Goal: Check status: Check status

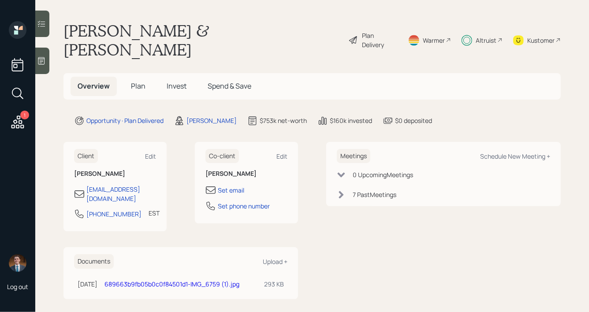
click at [175, 81] on span "Invest" at bounding box center [177, 86] width 20 height 10
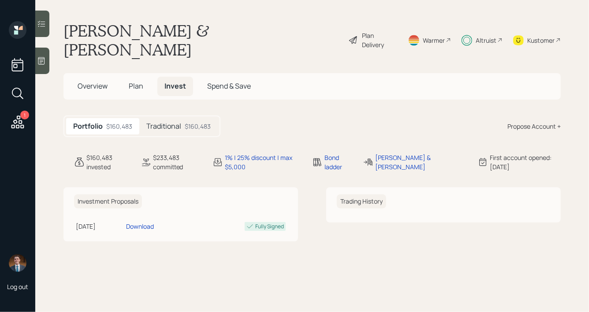
click at [190, 122] on div "$160,483" at bounding box center [198, 126] width 26 height 9
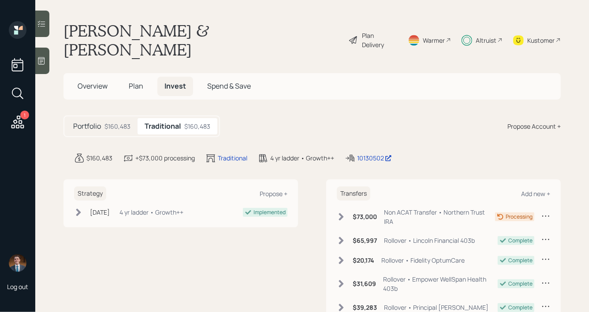
scroll to position [79, 0]
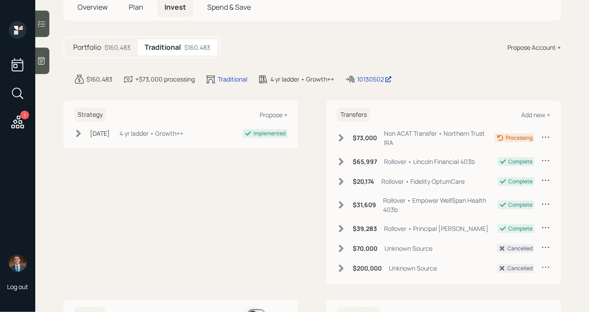
click at [317, 15] on main "[PERSON_NAME] & [PERSON_NAME] Plan Delivery Warmer Altruist Kustomer Overview P…" at bounding box center [312, 156] width 554 height 312
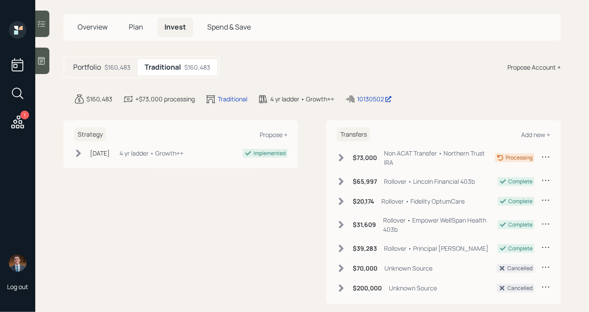
scroll to position [61, 0]
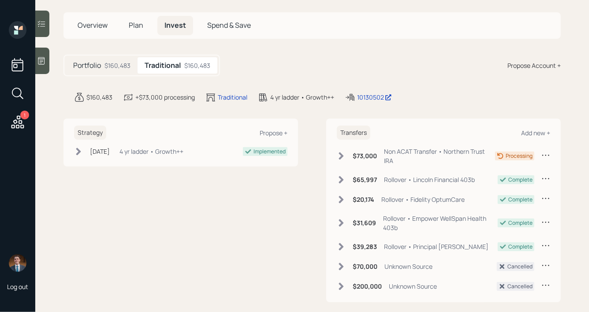
click at [344, 152] on icon at bounding box center [341, 156] width 9 height 9
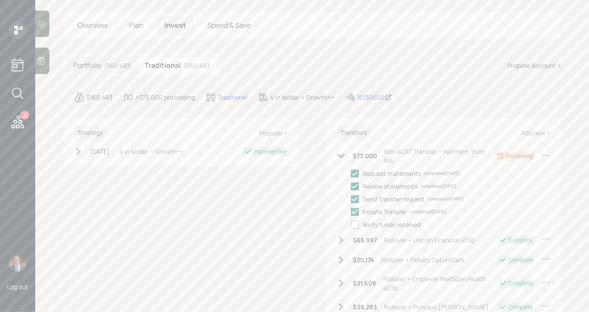
click at [338, 147] on div "$73,000 Non ACAT Transfer • Northern Trust IRA" at bounding box center [416, 156] width 158 height 19
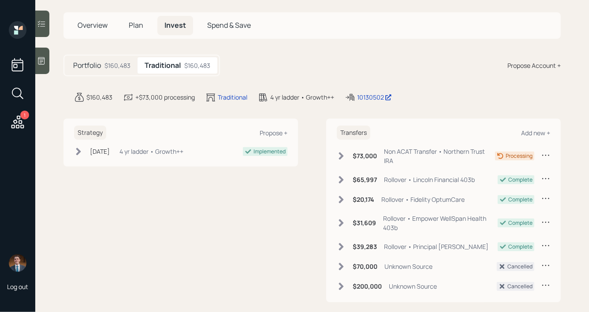
click at [342, 176] on icon at bounding box center [341, 179] width 5 height 7
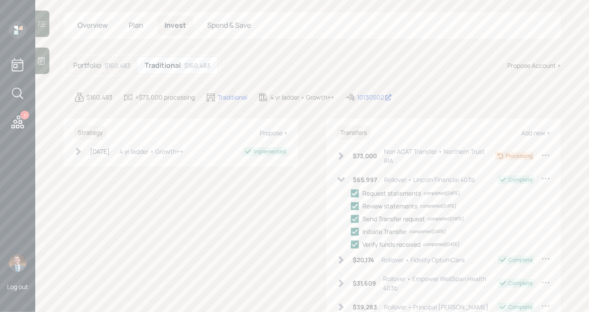
click at [342, 256] on icon at bounding box center [341, 260] width 9 height 9
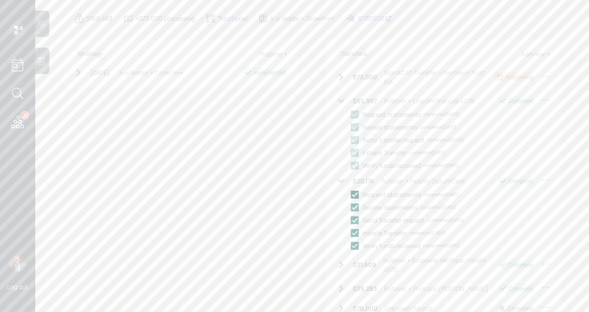
scroll to position [141, 0]
click at [343, 259] on icon at bounding box center [341, 263] width 9 height 9
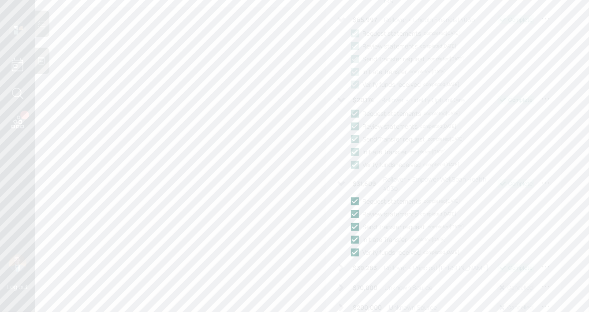
scroll to position [220, 0]
click at [341, 265] on icon at bounding box center [341, 268] width 5 height 7
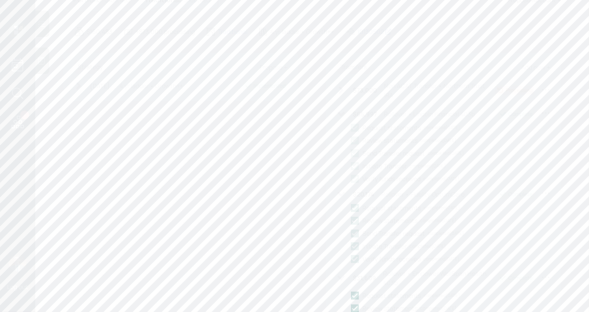
scroll to position [125, 0]
click at [343, 89] on icon at bounding box center [341, 92] width 5 height 7
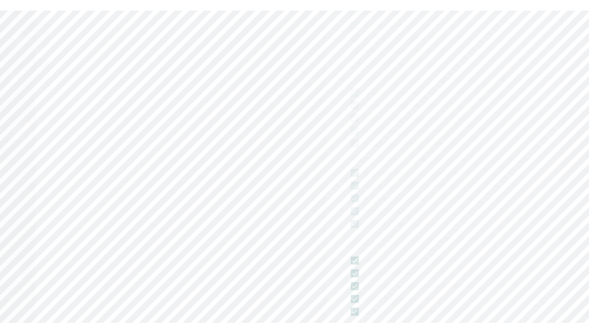
scroll to position [0, 0]
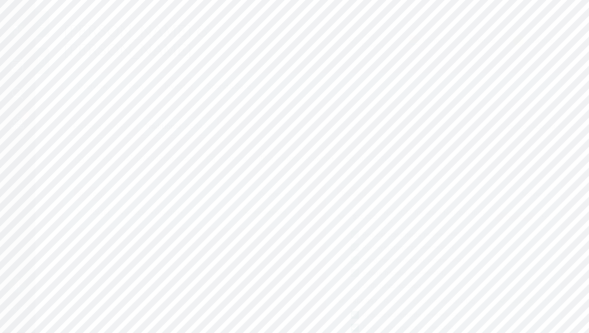
click at [181, 37] on h1 "[PERSON_NAME] & [PERSON_NAME]" at bounding box center [202, 40] width 278 height 38
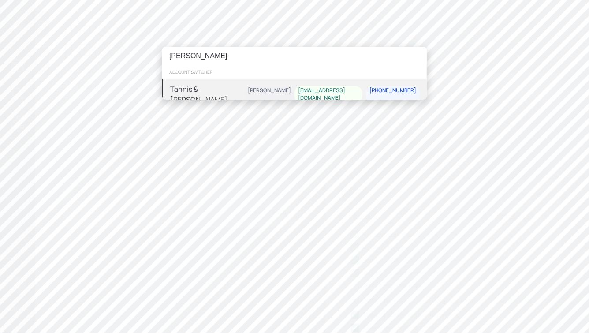
type input "[PERSON_NAME]"
click at [238, 88] on div "Tannis & [PERSON_NAME] [PERSON_NAME] [EMAIL_ADDRESS][DOMAIN_NAME] [PHONE_NUMBER]" at bounding box center [294, 94] width 265 height 32
